Goal: Find specific page/section

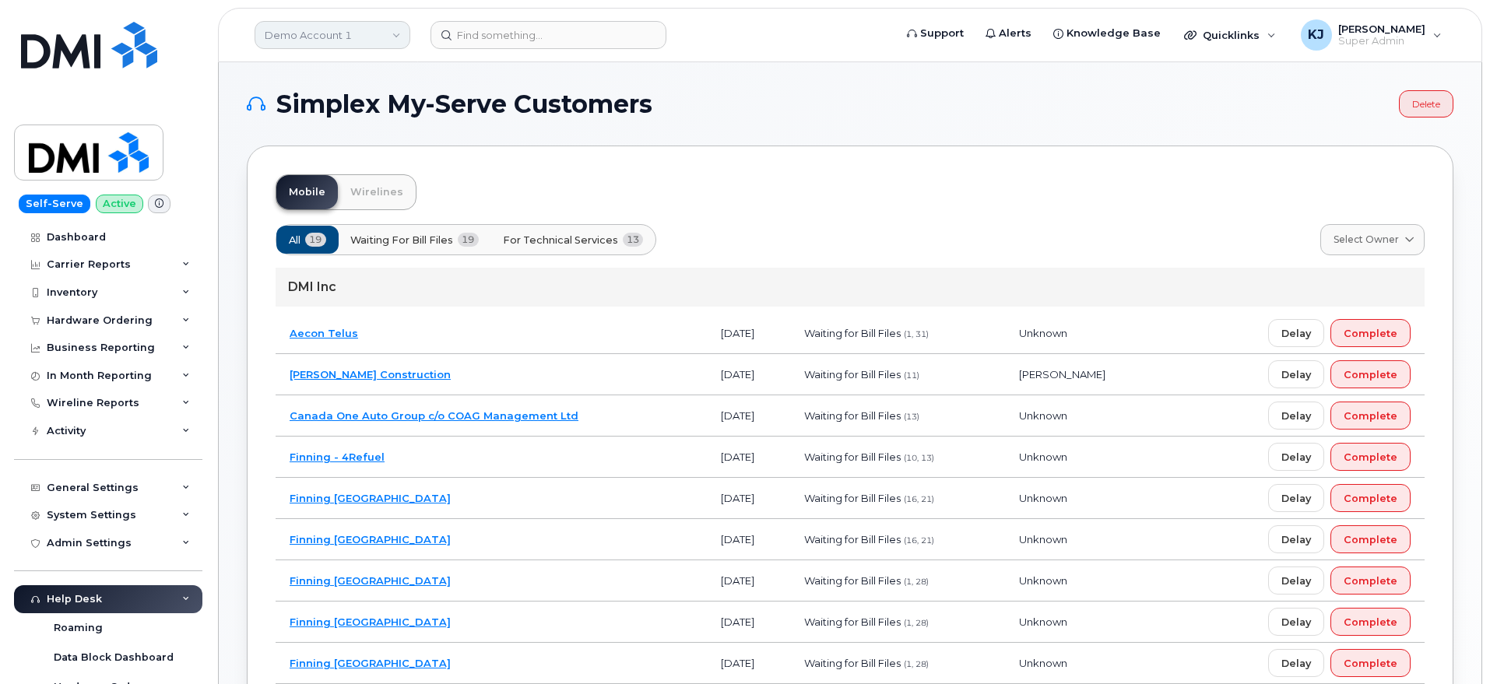
click at [328, 40] on link "Demo Account 1" at bounding box center [333, 35] width 156 height 28
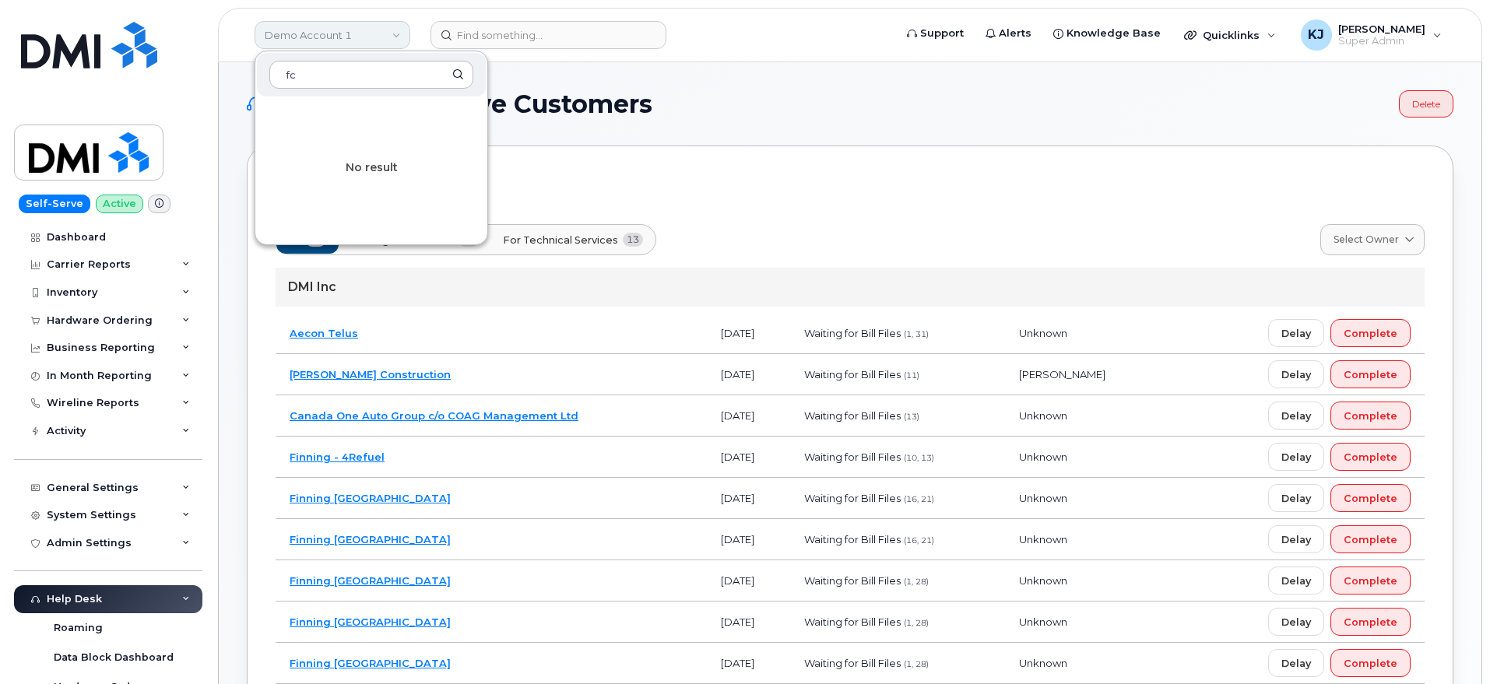
type input "f"
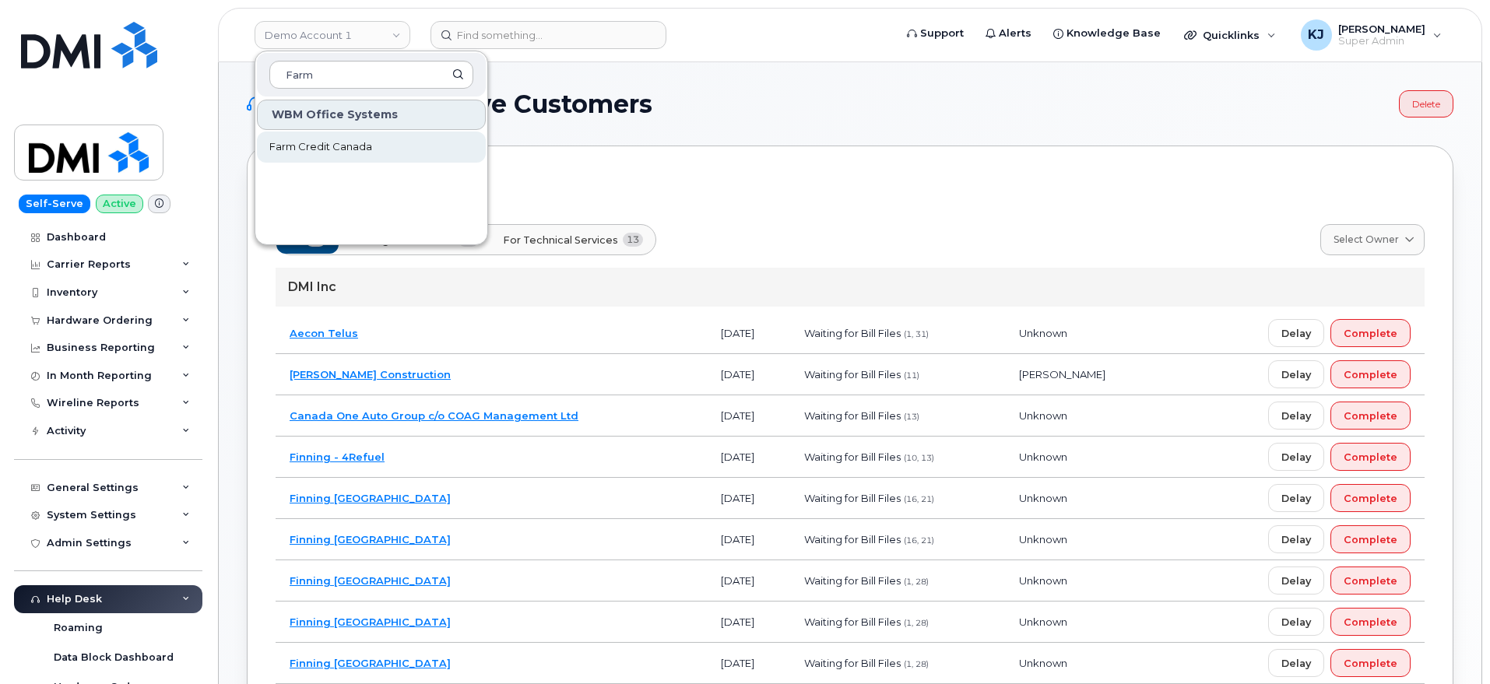
type input "Farm"
click at [377, 156] on link "Farm Credit Canada" at bounding box center [371, 147] width 229 height 31
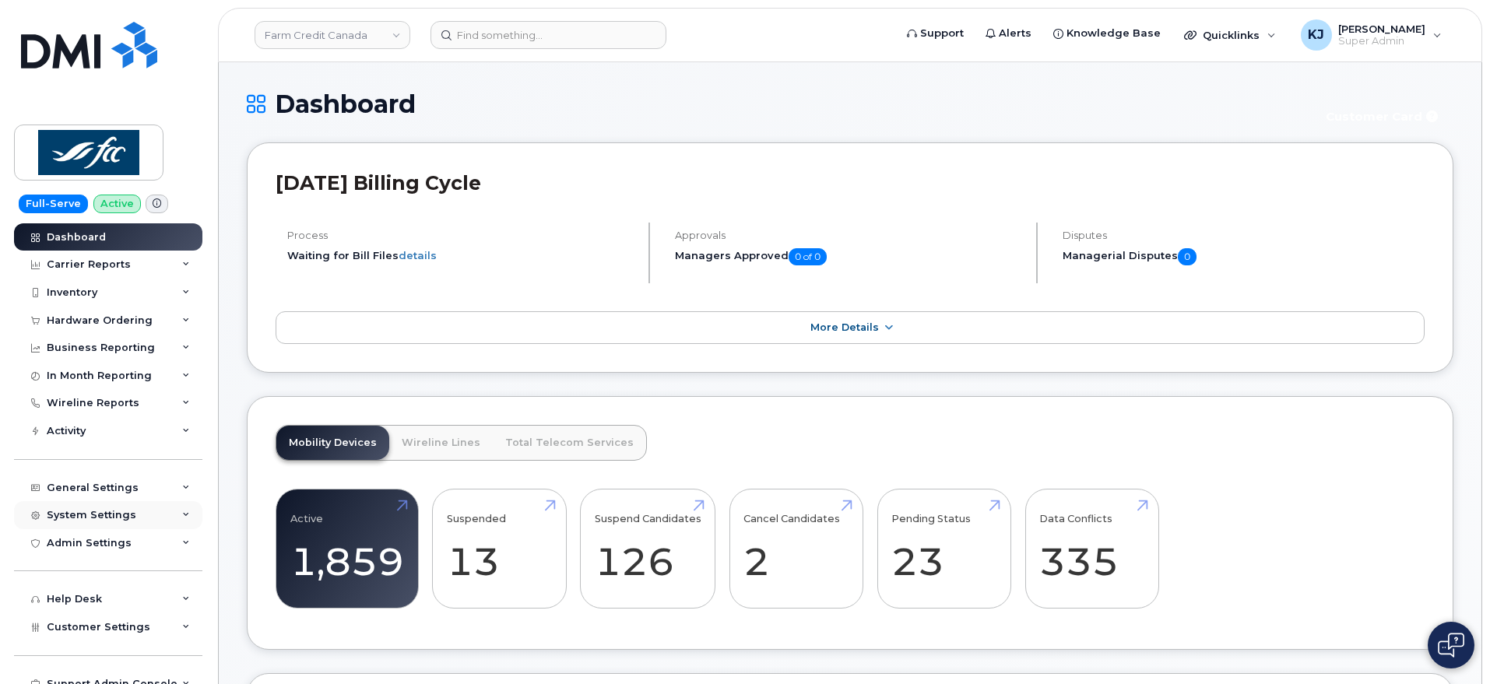
click at [149, 520] on div "System Settings" at bounding box center [108, 515] width 188 height 28
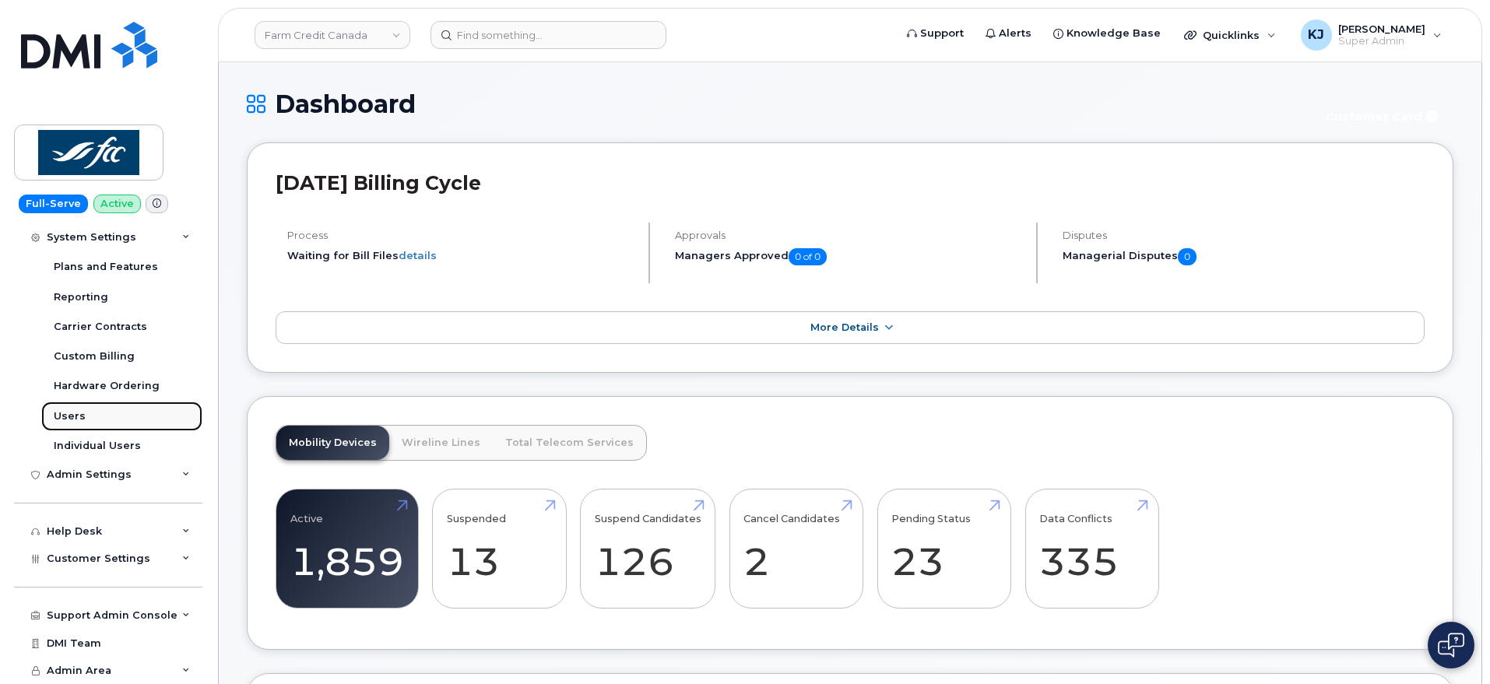
click at [93, 419] on link "Users" at bounding box center [121, 417] width 161 height 30
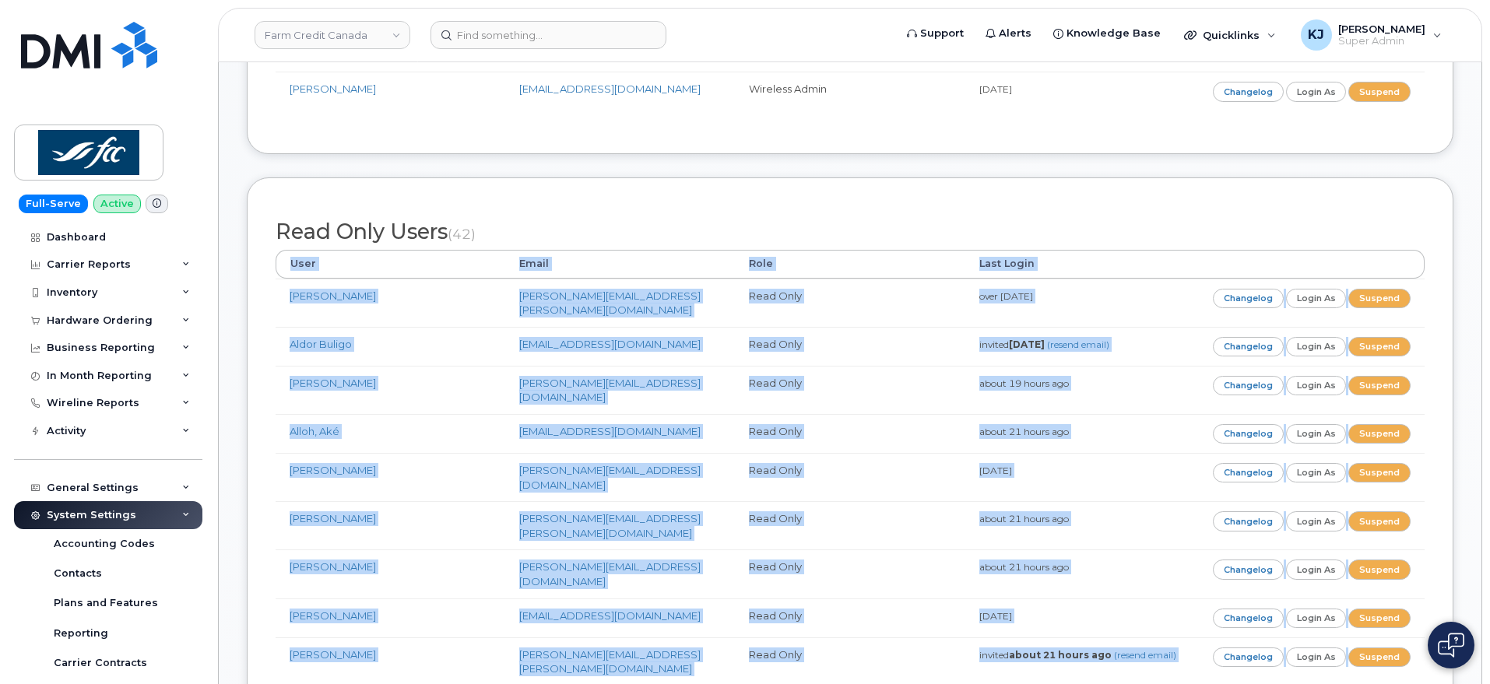
scroll to position [1377, 0]
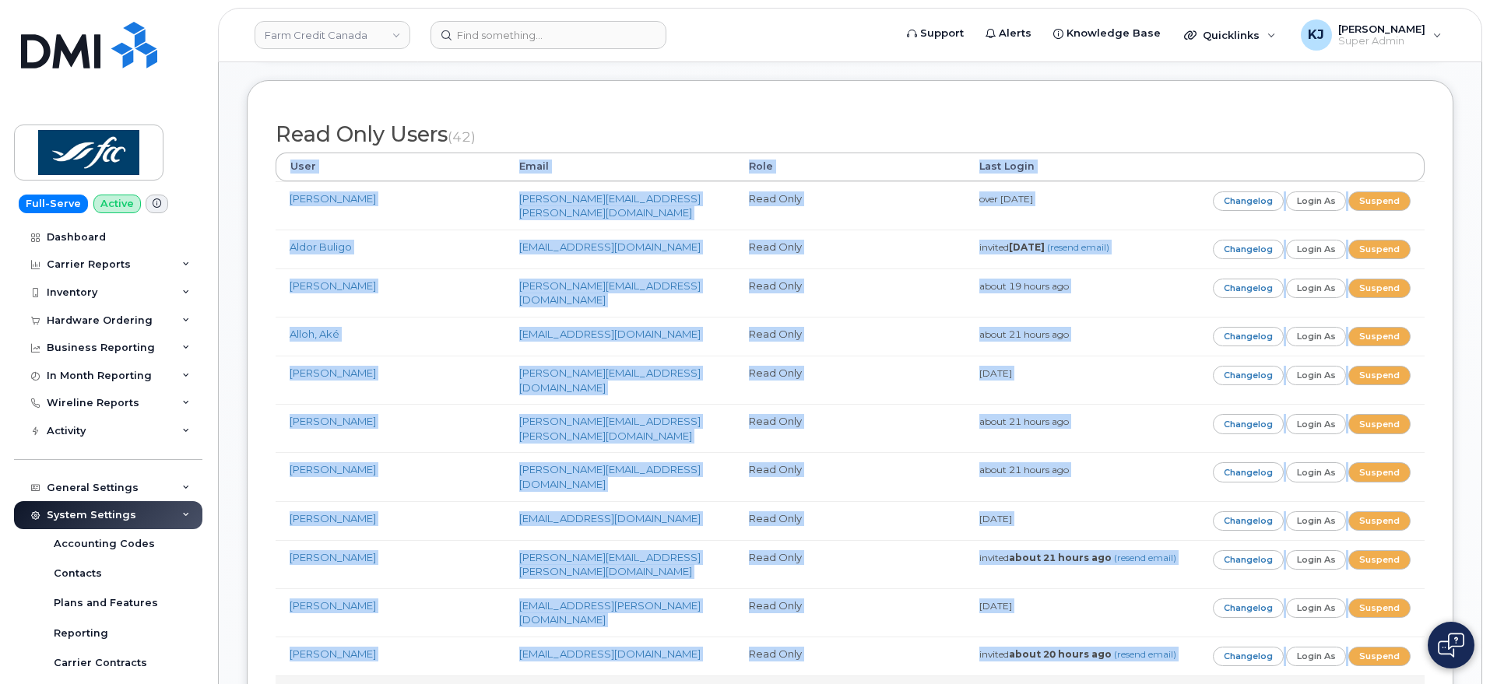
drag, startPoint x: 265, startPoint y: 255, endPoint x: 1281, endPoint y: 498, distance: 1045.2
copy div "User Email Role Last Login [PERSON_NAME] [PERSON_NAME][EMAIL_ADDRESS][PERSON_NA…"
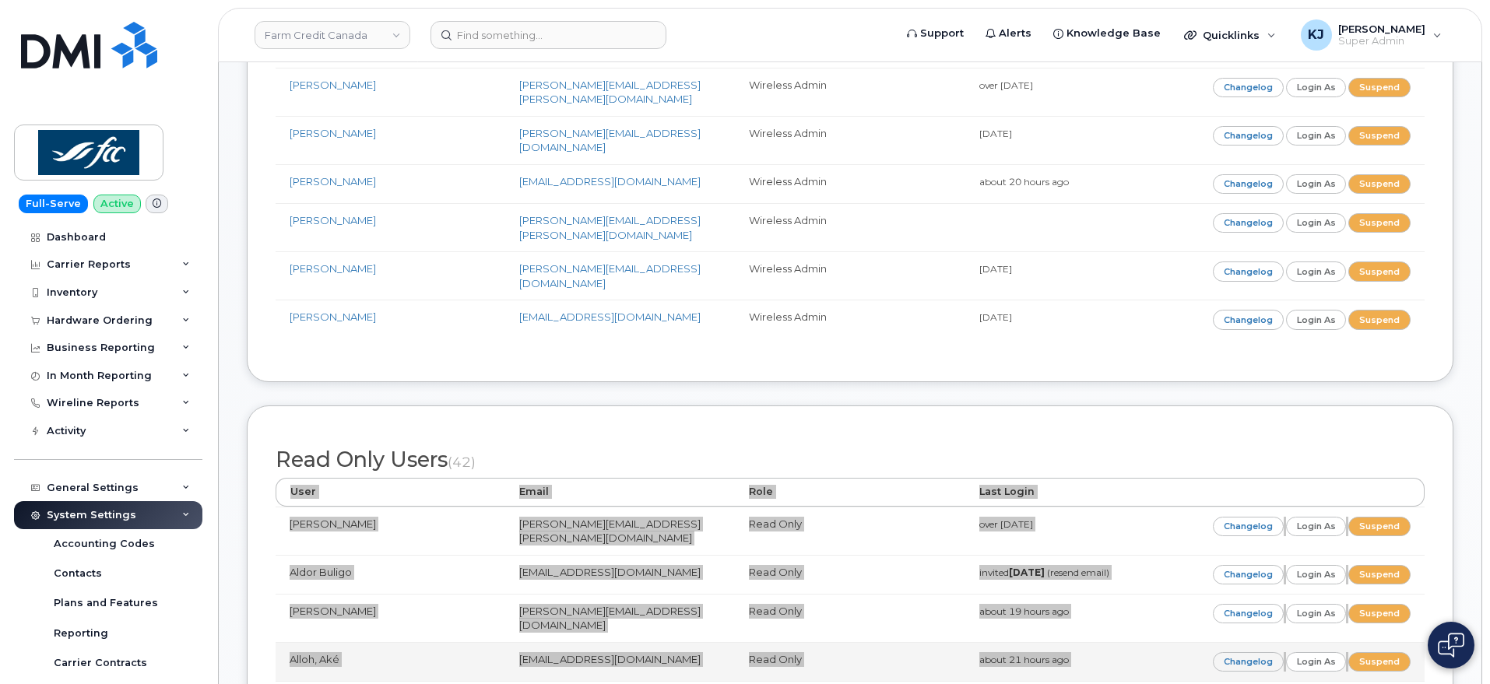
scroll to position [1085, 0]
